Goal: Transaction & Acquisition: Purchase product/service

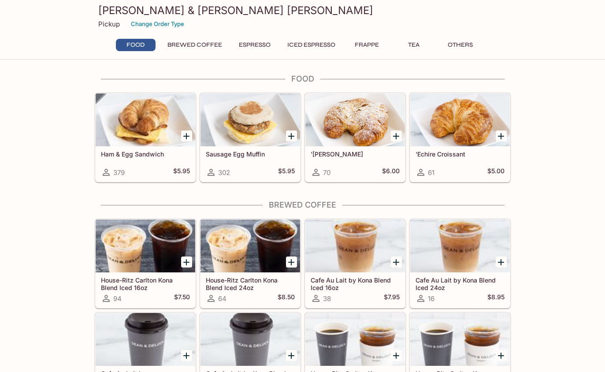
click at [466, 45] on button "Others" at bounding box center [461, 45] width 40 height 12
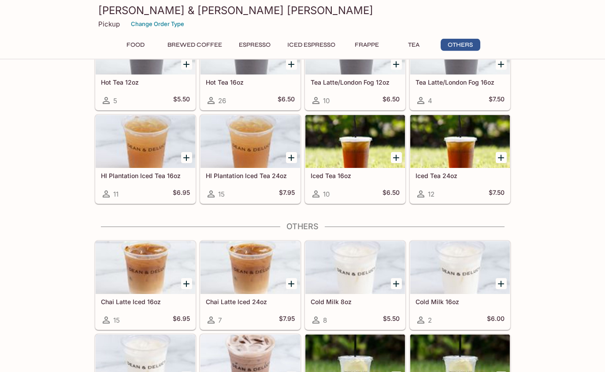
scroll to position [1782, 0]
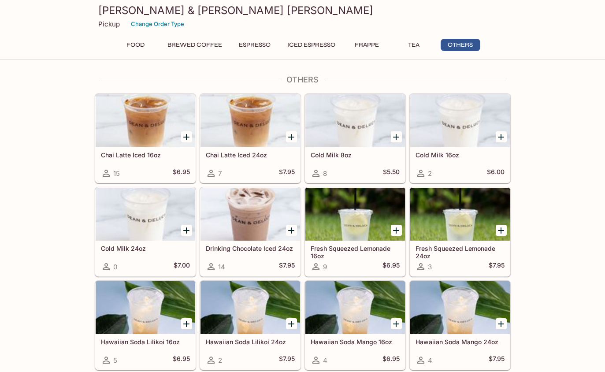
click at [415, 44] on button "Tea" at bounding box center [414, 45] width 40 height 12
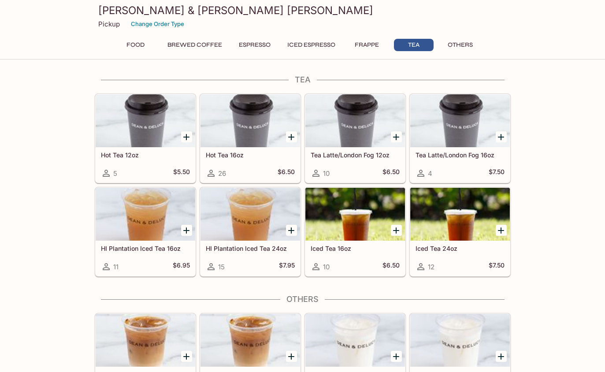
click at [371, 51] on button "Frappe" at bounding box center [367, 45] width 40 height 12
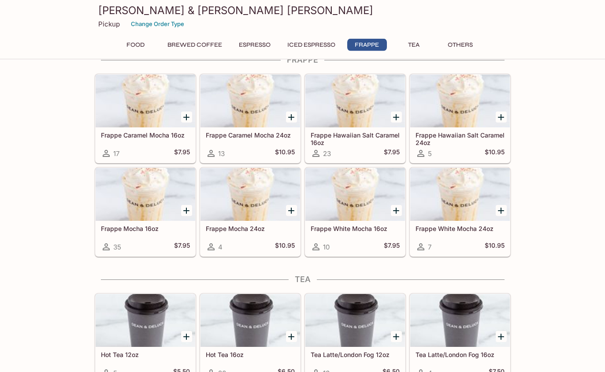
scroll to position [1344, 0]
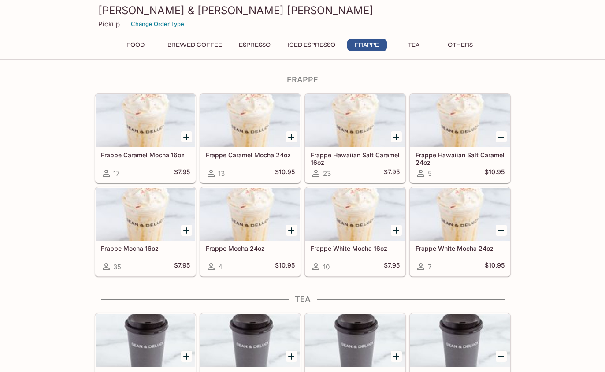
click at [316, 50] on button "Iced Espresso" at bounding box center [311, 45] width 58 height 12
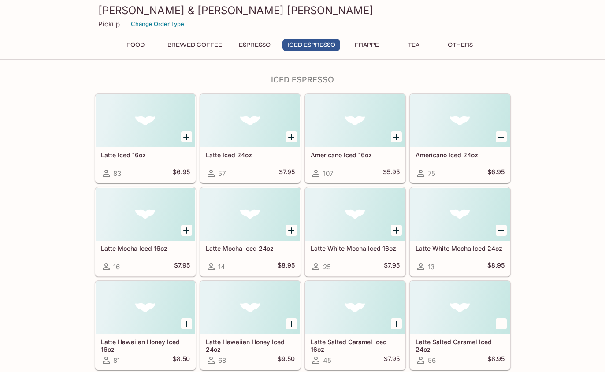
click at [265, 51] on button "Espresso" at bounding box center [254, 45] width 41 height 12
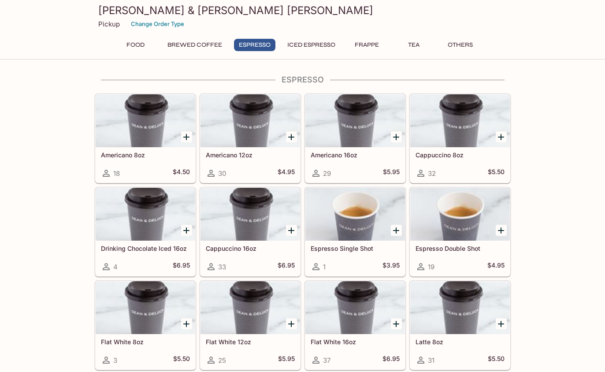
click at [140, 49] on button "Food" at bounding box center [136, 45] width 40 height 12
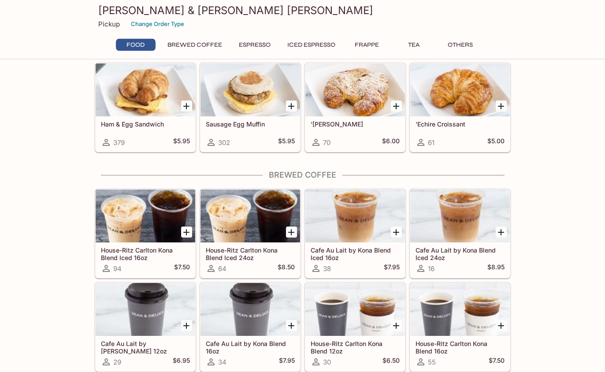
scroll to position [0, 0]
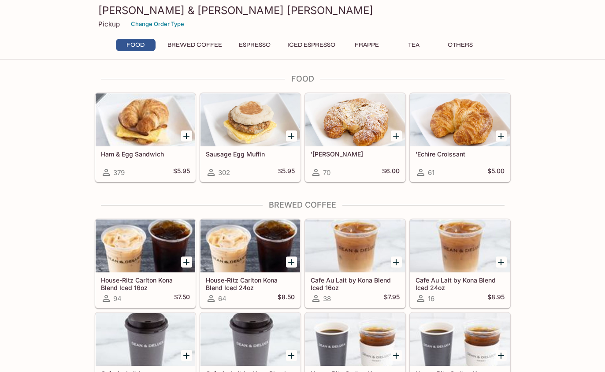
click at [370, 136] on div at bounding box center [355, 119] width 100 height 53
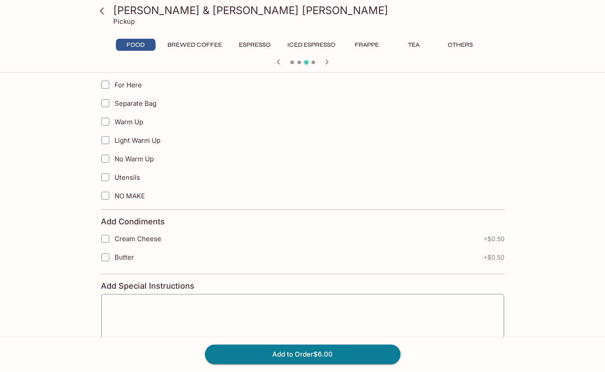
scroll to position [197, 0]
click at [526, 305] on div "[PERSON_NAME] & [PERSON_NAME] [PERSON_NAME] Pickup Food Brewed Coffee Espresso …" at bounding box center [303, 151] width 564 height 544
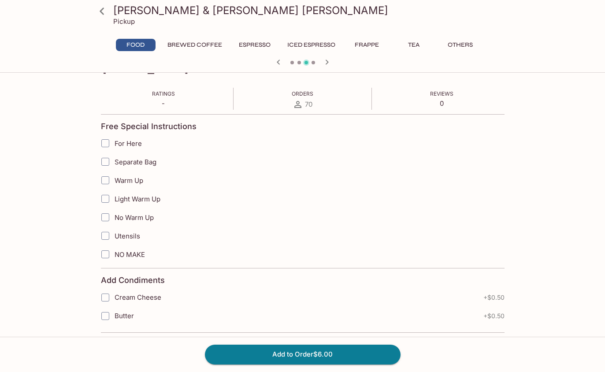
scroll to position [0, 0]
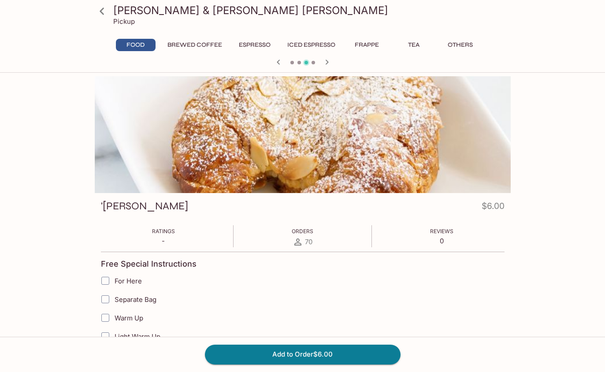
click at [100, 12] on icon at bounding box center [102, 10] width 4 height 7
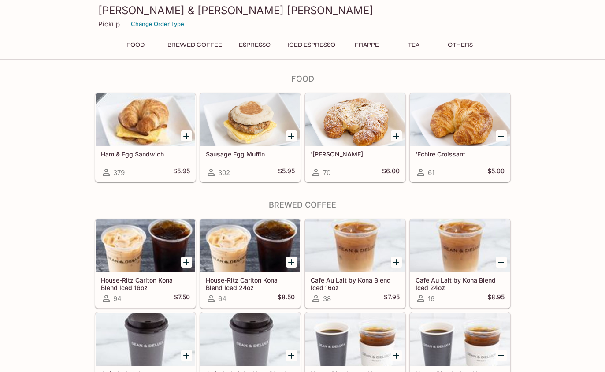
click at [456, 160] on div "'Echire Croissant 61 $5.00" at bounding box center [460, 163] width 100 height 35
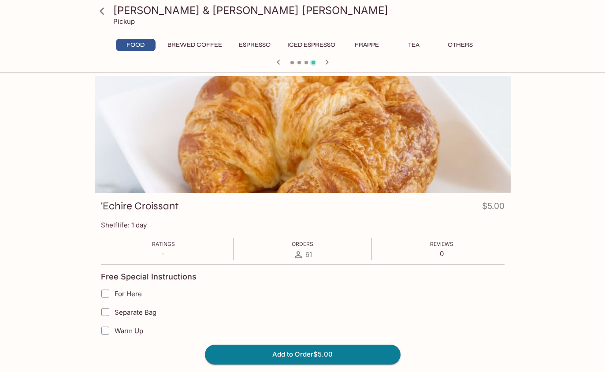
click at [101, 9] on icon at bounding box center [101, 11] width 15 height 15
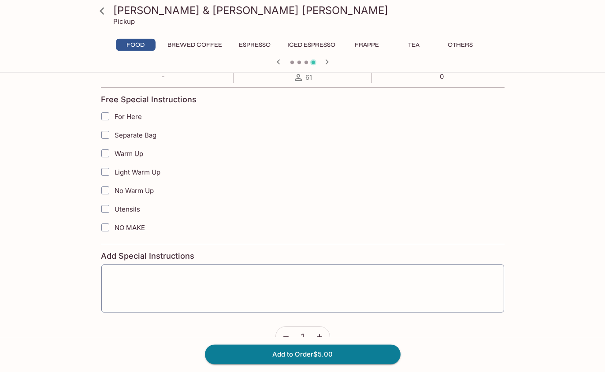
scroll to position [180, 0]
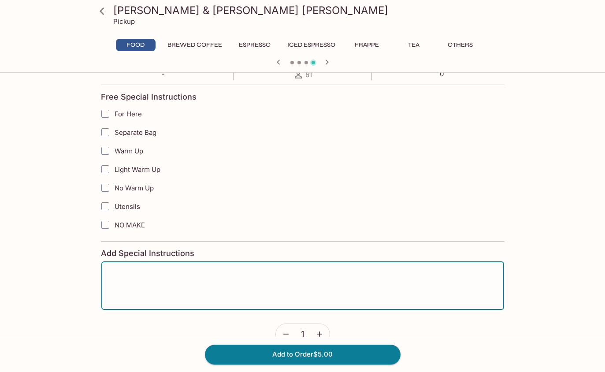
type textarea "''"
click at [109, 11] on icon at bounding box center [101, 11] width 15 height 15
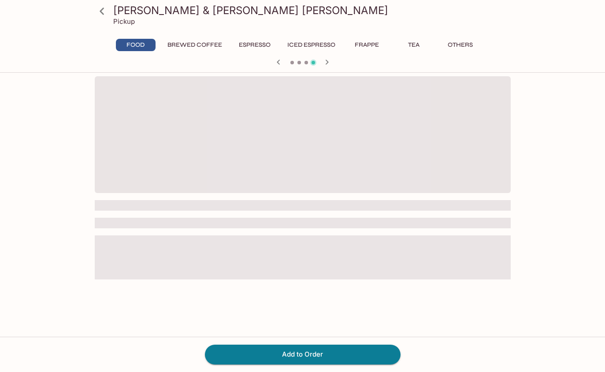
scroll to position [77, 0]
